Goal: Task Accomplishment & Management: Manage account settings

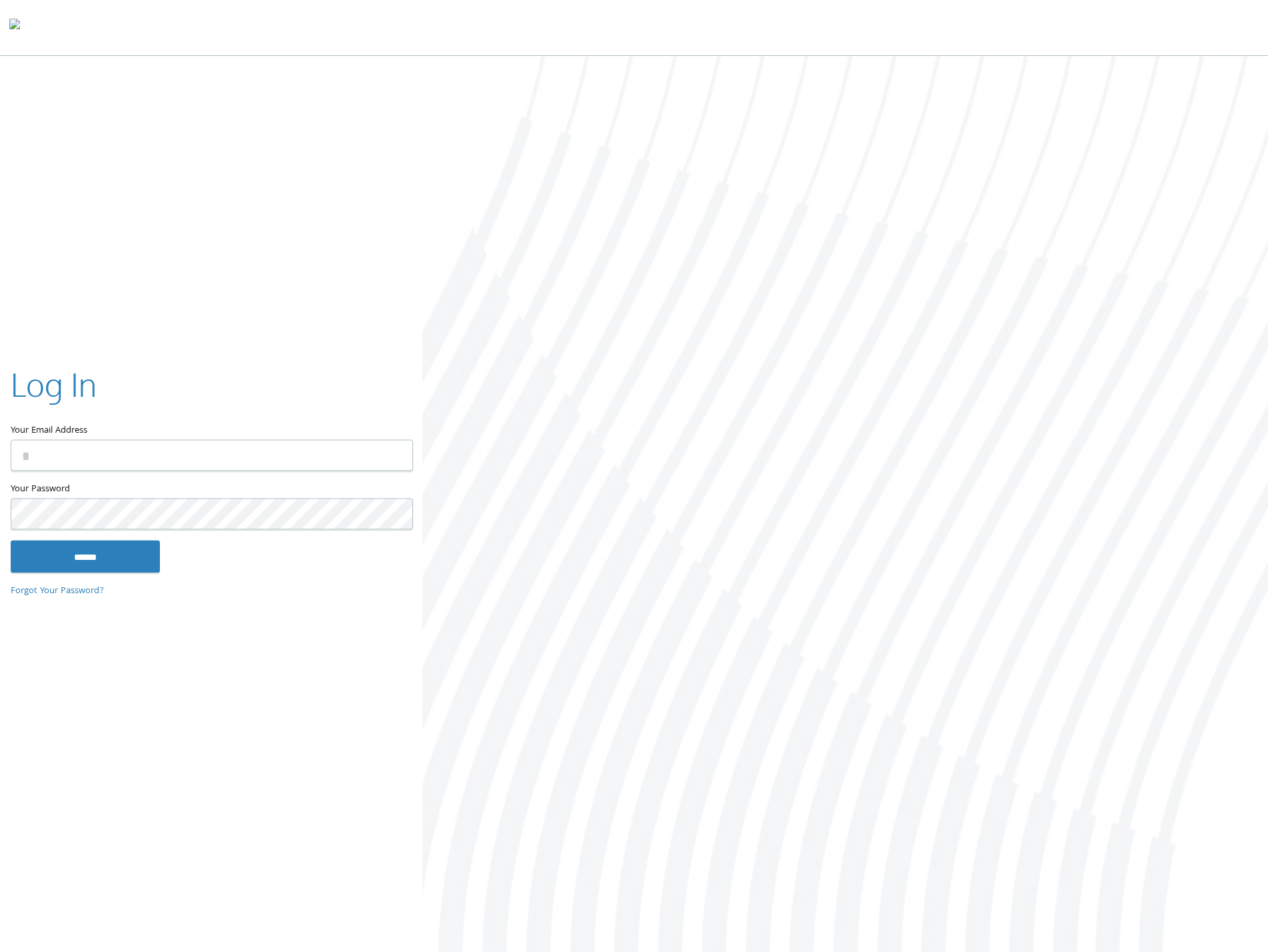
click at [0, 951] on com-1password-button at bounding box center [0, 955] width 0 height 0
type input "**********"
click at [65, 561] on input "******" at bounding box center [85, 557] width 149 height 32
